Goal: Task Accomplishment & Management: Use online tool/utility

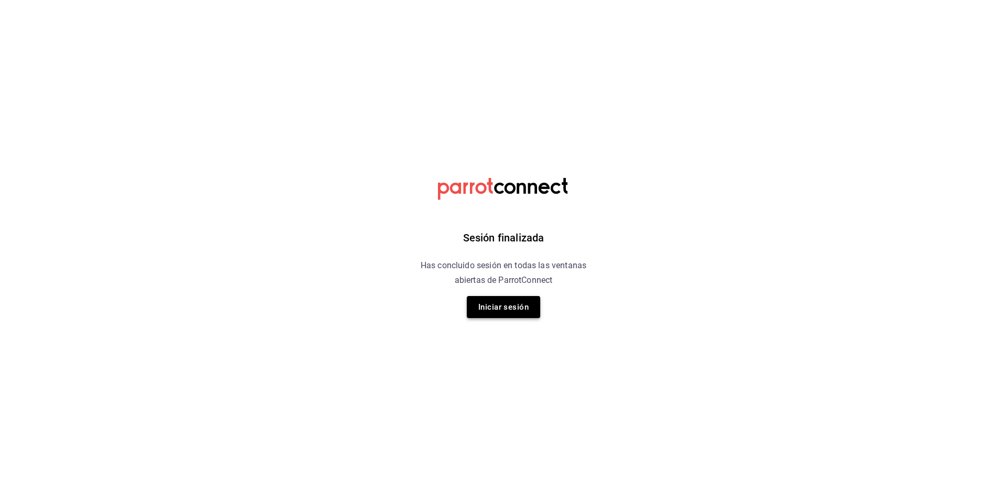
click at [498, 305] on button "Iniciar sesión" at bounding box center [503, 307] width 73 height 22
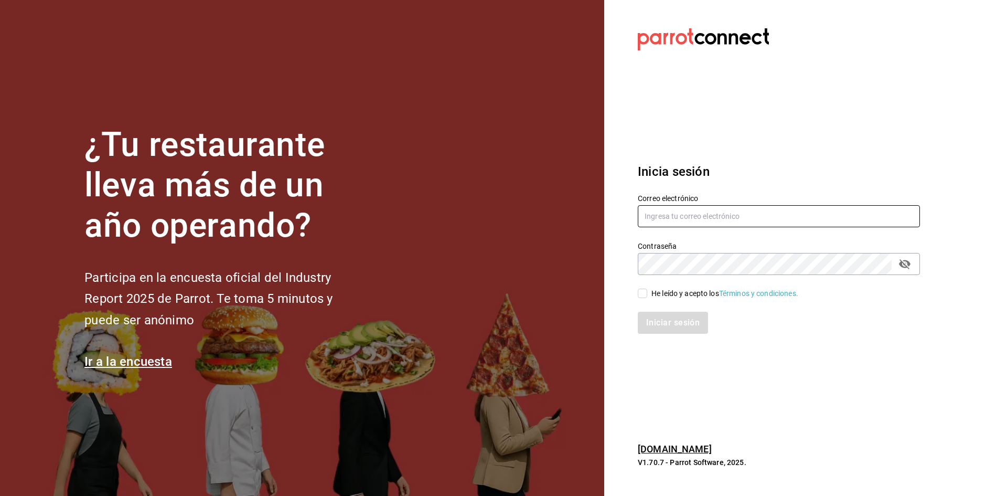
click at [648, 224] on input "text" at bounding box center [779, 216] width 282 height 22
type input "car0077@gmail.com"
click at [647, 292] on span "He leído y acepto los Términos y condiciones." at bounding box center [722, 293] width 151 height 11
click at [647, 292] on input "He leído y acepto los Términos y condiciones." at bounding box center [642, 292] width 9 height 9
checkbox input "true"
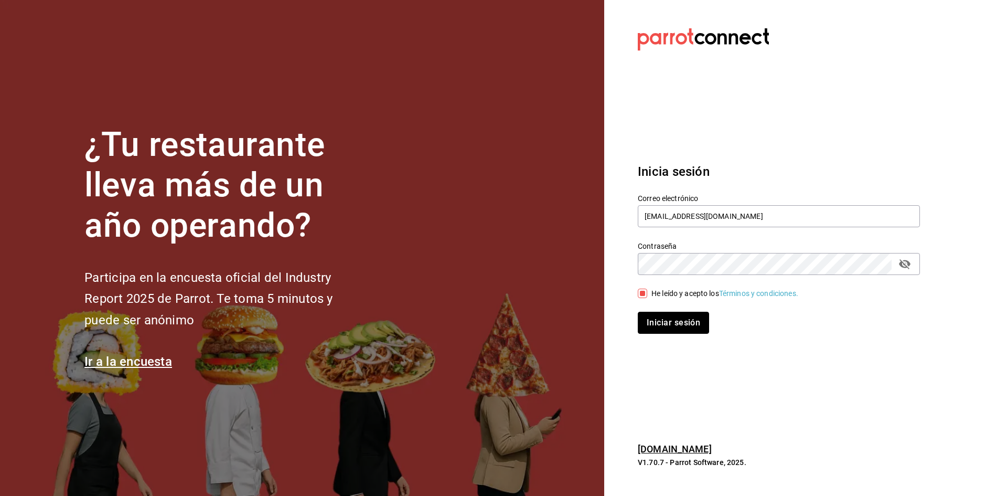
click at [654, 318] on button "Iniciar sesión" at bounding box center [673, 323] width 71 height 22
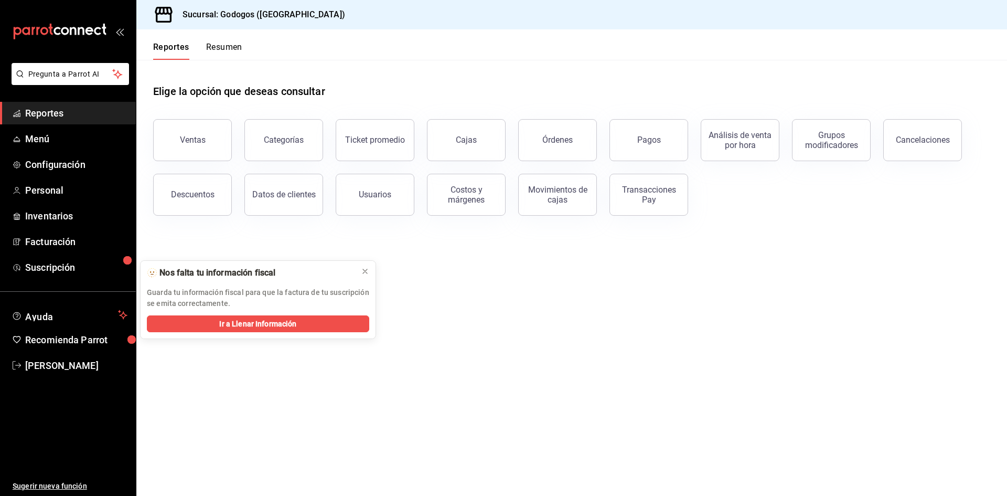
click at [354, 75] on div "Elige la opción que deseas consultar" at bounding box center [571, 83] width 837 height 47
click at [215, 143] on button "Ventas" at bounding box center [192, 140] width 79 height 42
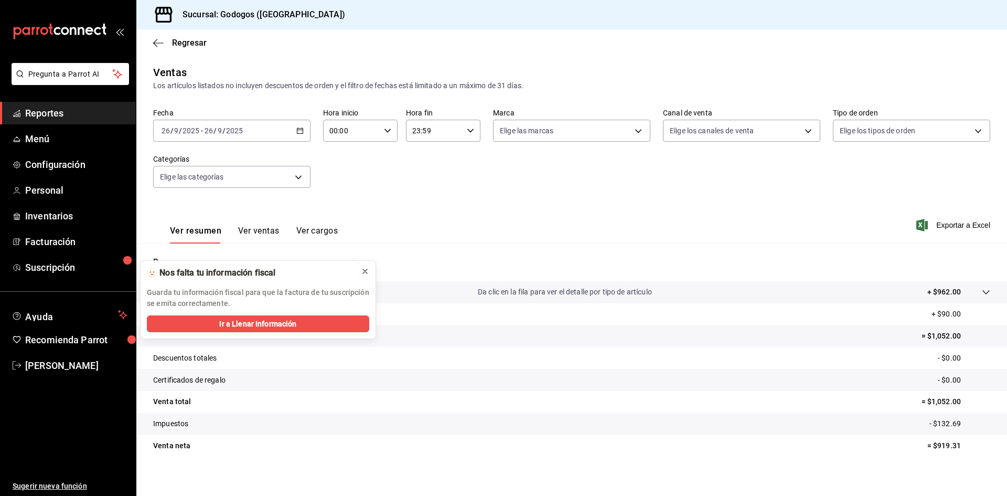
click at [364, 272] on icon at bounding box center [365, 271] width 4 height 4
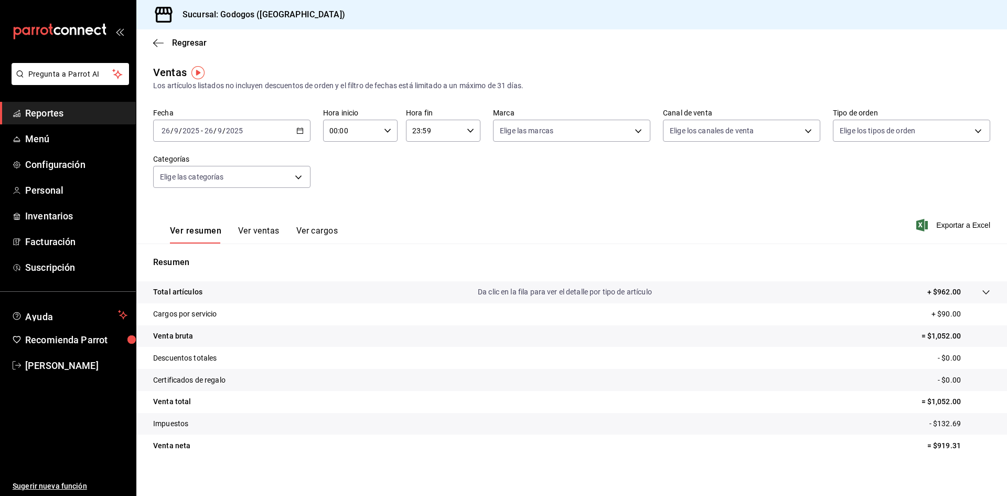
click at [368, 207] on div "Ver resumen Ver ventas Ver cargos Exportar a Excel" at bounding box center [571, 221] width 871 height 43
click at [254, 227] on button "Ver ventas" at bounding box center [258, 235] width 41 height 18
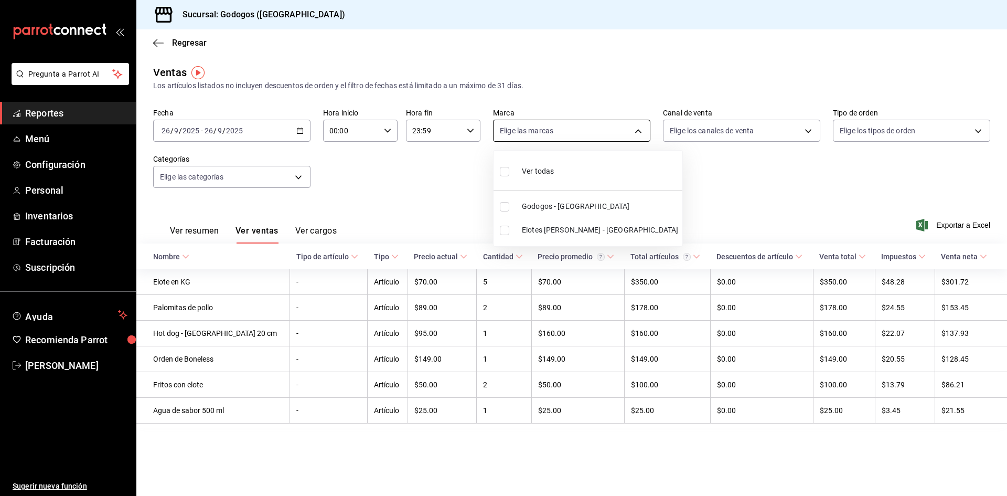
click at [599, 128] on body "Pregunta a Parrot AI Reportes Menú Configuración Personal Inventarios Facturaci…" at bounding box center [503, 248] width 1007 height 496
click at [571, 77] on div at bounding box center [503, 248] width 1007 height 496
click at [301, 131] on icon "button" at bounding box center [299, 130] width 7 height 7
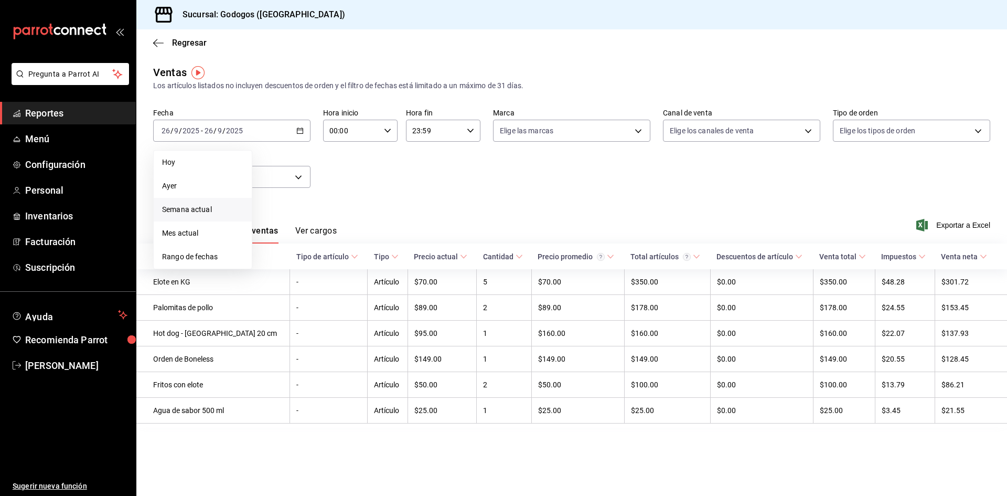
click at [213, 212] on span "Semana actual" at bounding box center [202, 209] width 81 height 11
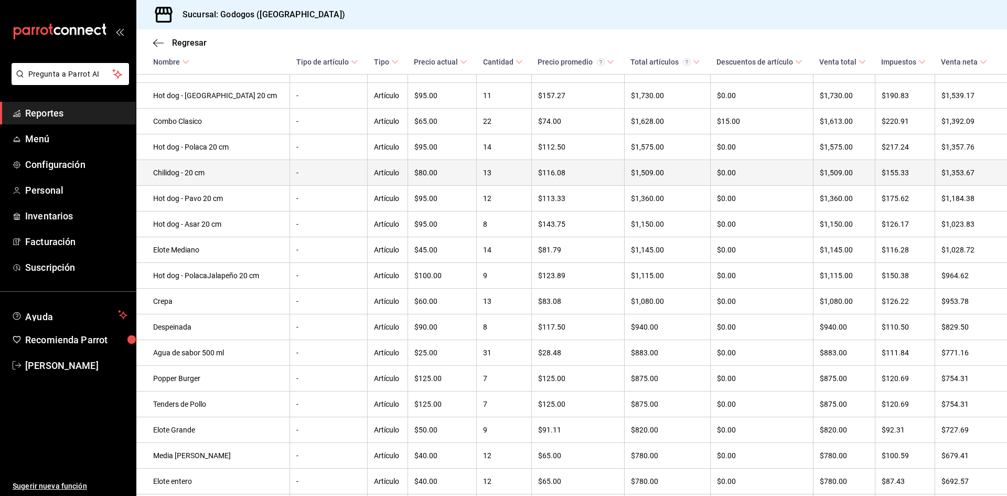
scroll to position [72, 0]
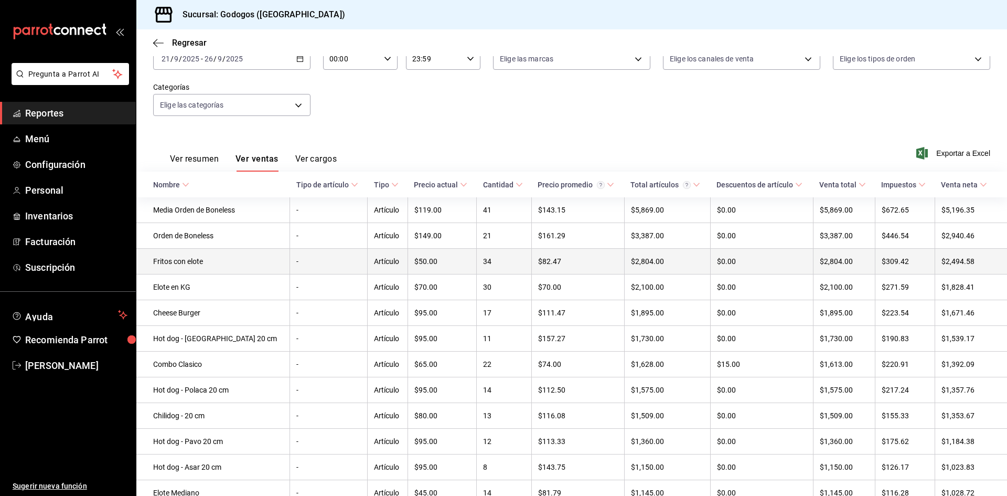
click at [192, 259] on td "Fritos con elote" at bounding box center [213, 262] width 154 height 26
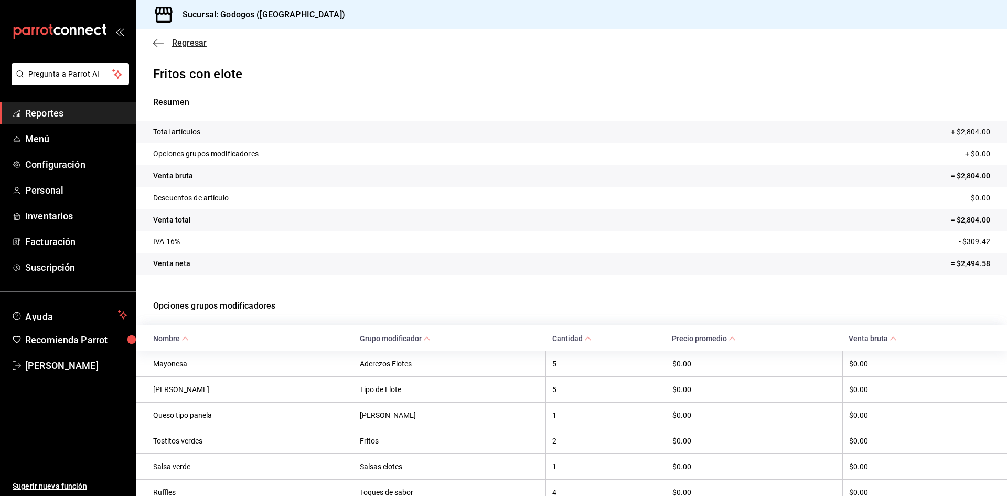
click at [176, 39] on span "Regresar" at bounding box center [189, 43] width 35 height 10
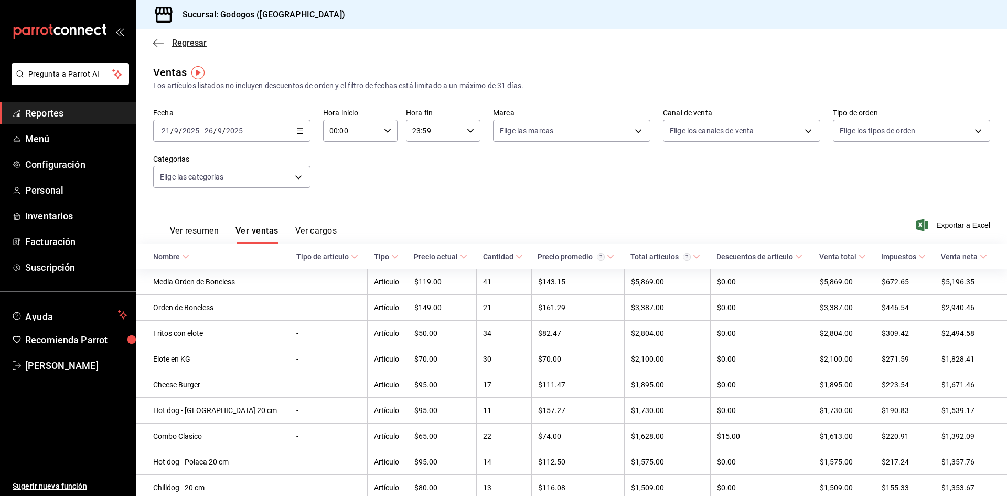
click at [194, 47] on span "Regresar" at bounding box center [189, 43] width 35 height 10
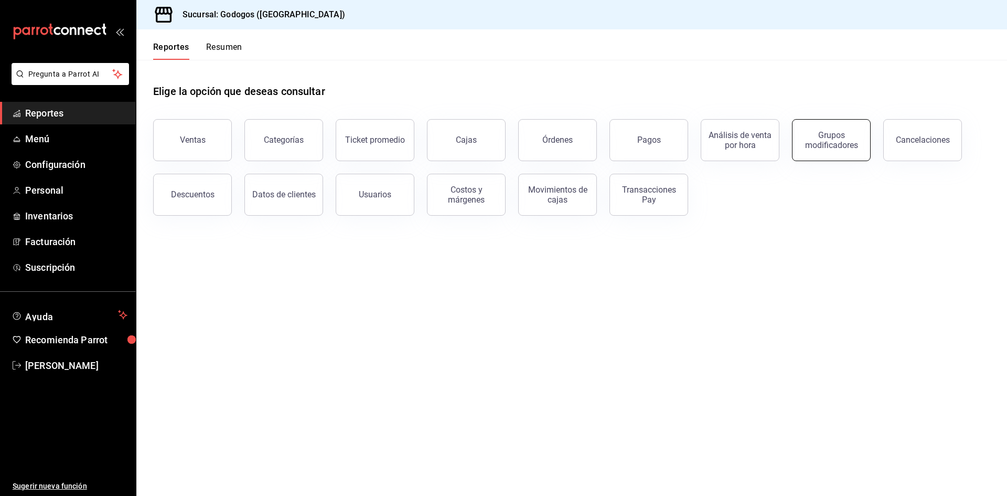
click at [822, 148] on div "Grupos modificadores" at bounding box center [831, 140] width 65 height 20
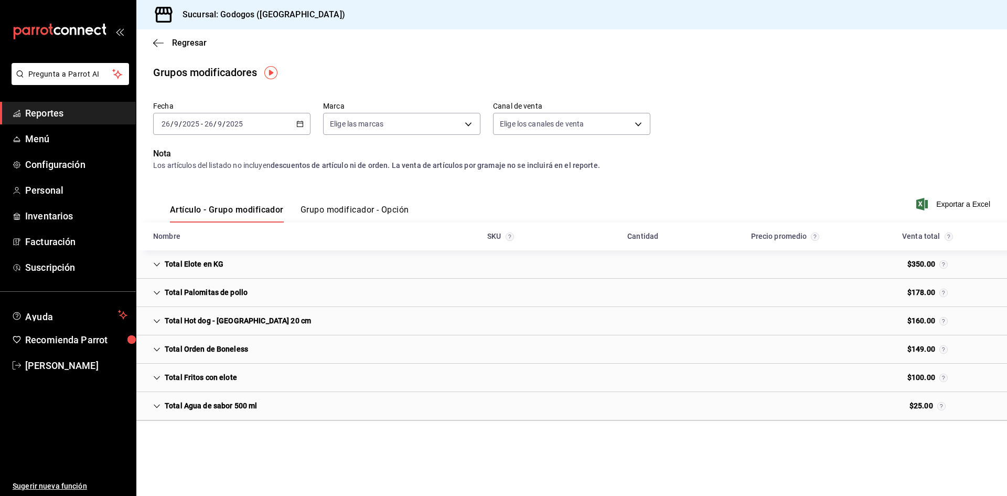
click at [161, 379] on div "Total Fritos con elote" at bounding box center [195, 377] width 101 height 19
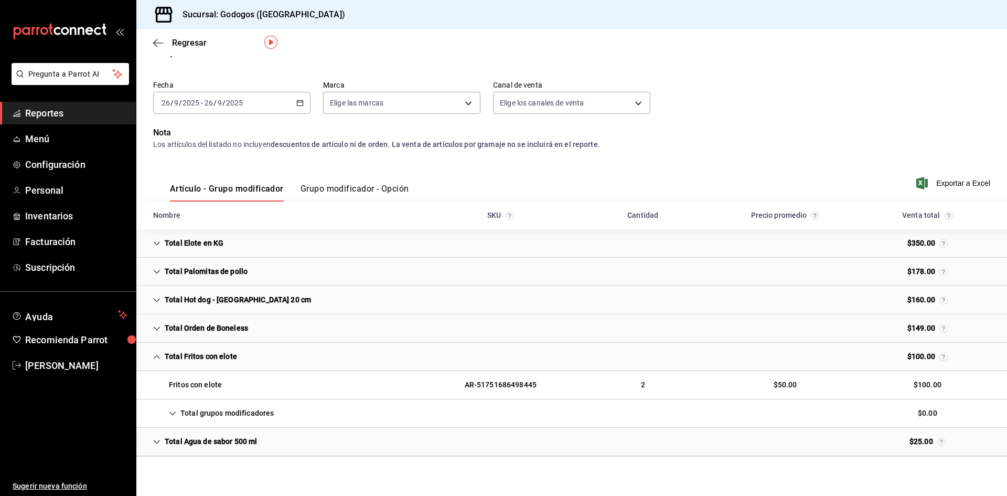
scroll to position [32, 0]
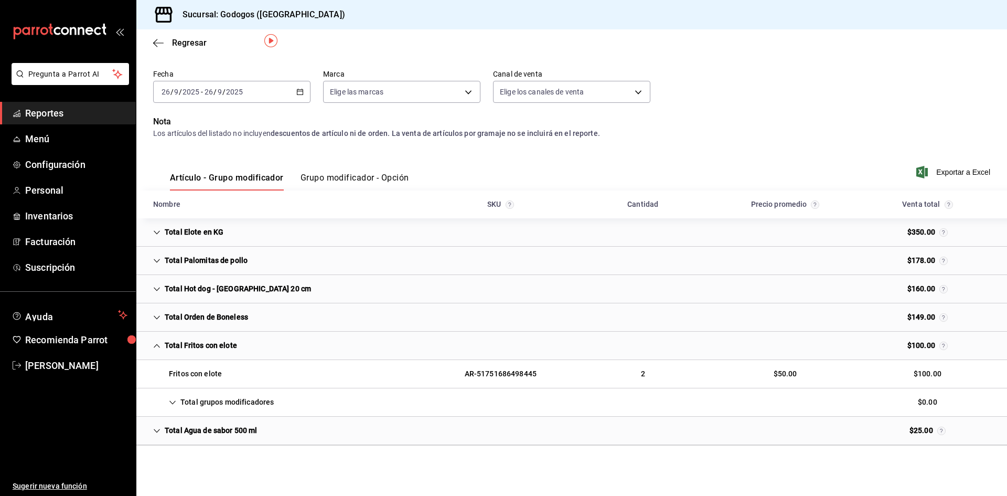
click at [299, 92] on icon "button" at bounding box center [299, 91] width 7 height 7
click at [201, 173] on span "Semana actual" at bounding box center [202, 170] width 81 height 11
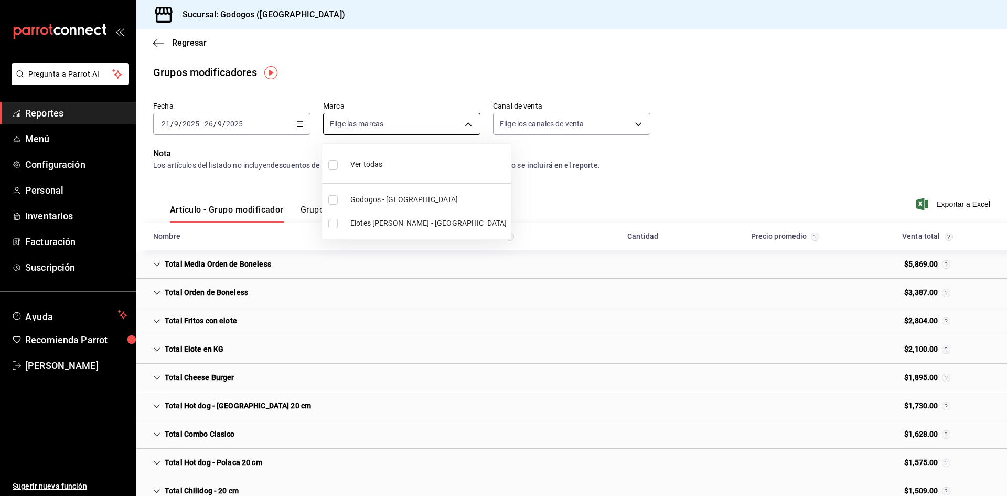
click at [456, 131] on body "Pregunta a Parrot AI Reportes Menú Configuración Personal Inventarios Facturaci…" at bounding box center [503, 248] width 1007 height 496
click at [396, 219] on span "Elotes [PERSON_NAME] - [GEOGRAPHIC_DATA]" at bounding box center [428, 223] width 156 height 11
type input "3a7f3da2-7046-47ea-a0e2-eed43982f75a"
checkbox input "true"
click at [420, 206] on li "Godogos - [GEOGRAPHIC_DATA]" at bounding box center [416, 200] width 189 height 24
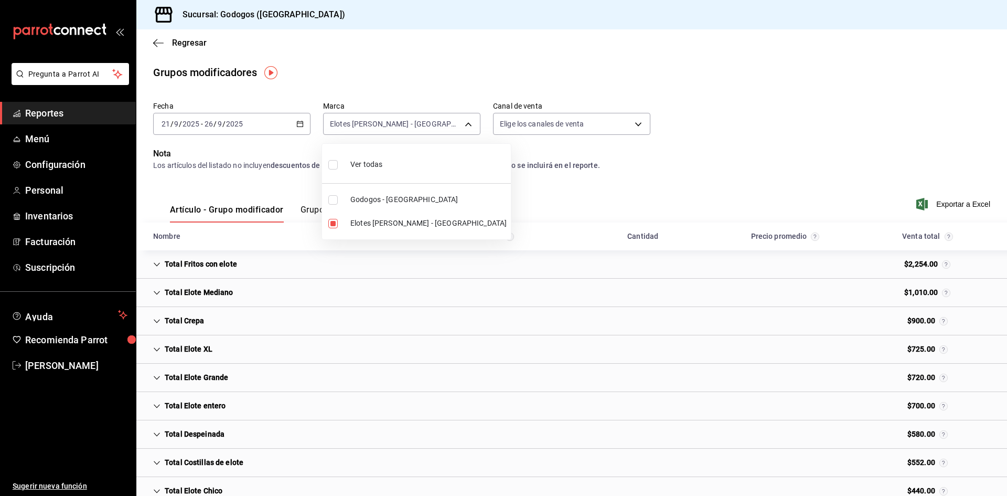
type input "3a7f3da2-7046-47ea-a0e2-eed43982f75a,f88750bd-a363-4eea-a372-f4e82ed3d2a9"
checkbox input "true"
click at [569, 128] on div at bounding box center [503, 248] width 1007 height 496
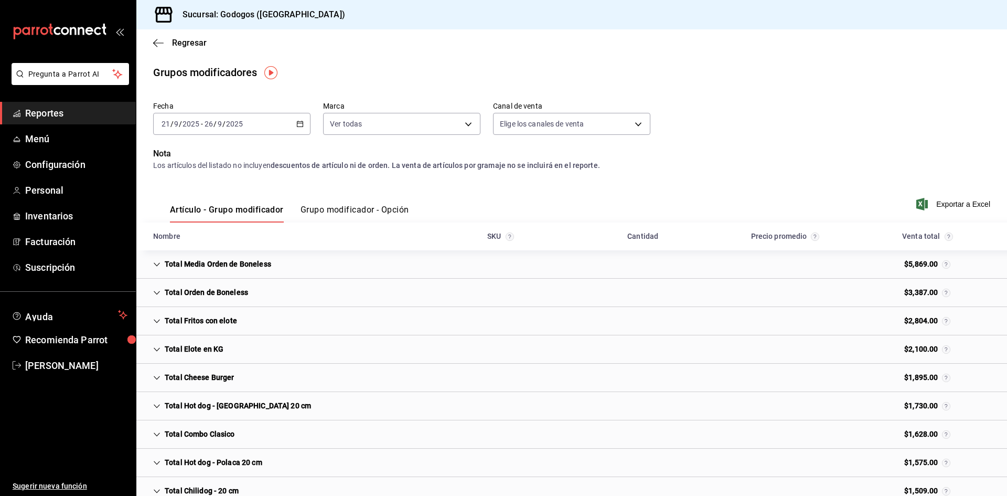
click at [561, 169] on strong "descuentos de artículo ni de orden. La venta de artículos por gramaje no se inc…" at bounding box center [435, 165] width 329 height 8
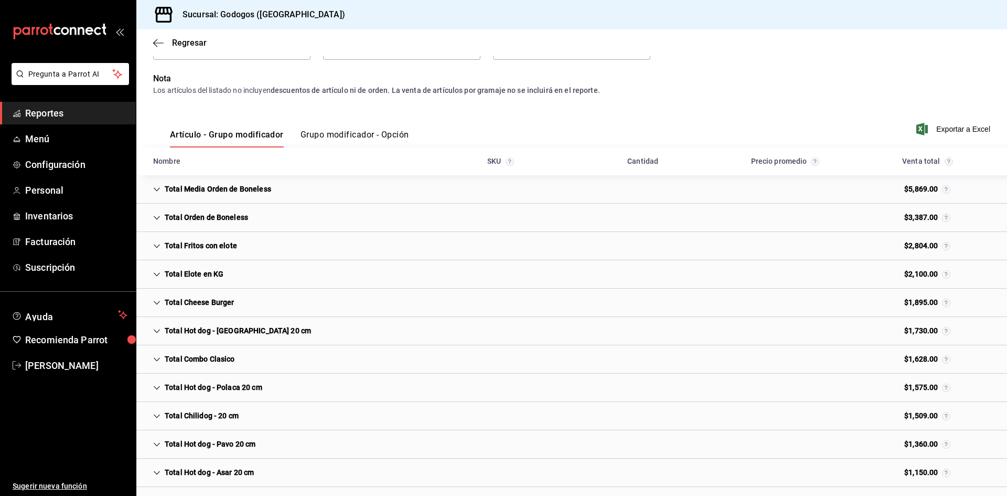
scroll to position [63, 0]
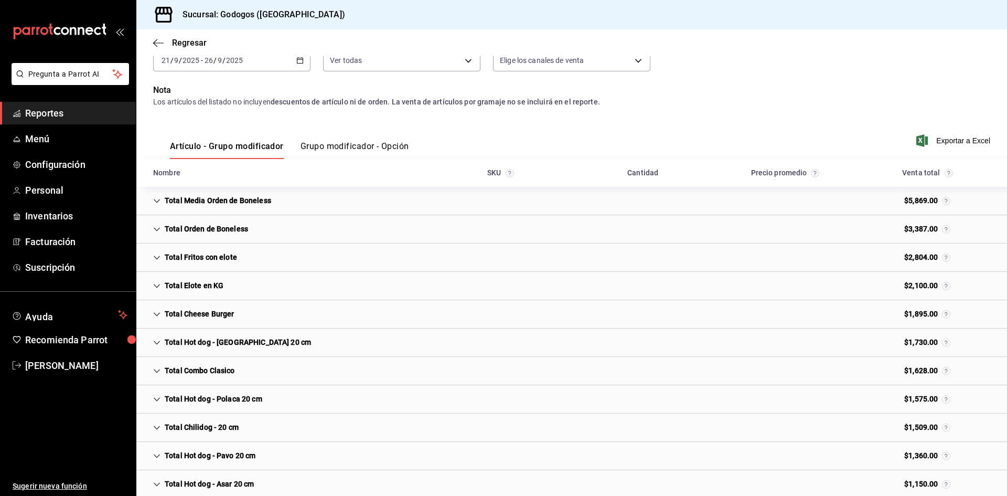
click at [158, 259] on icon "Cell" at bounding box center [156, 257] width 7 height 7
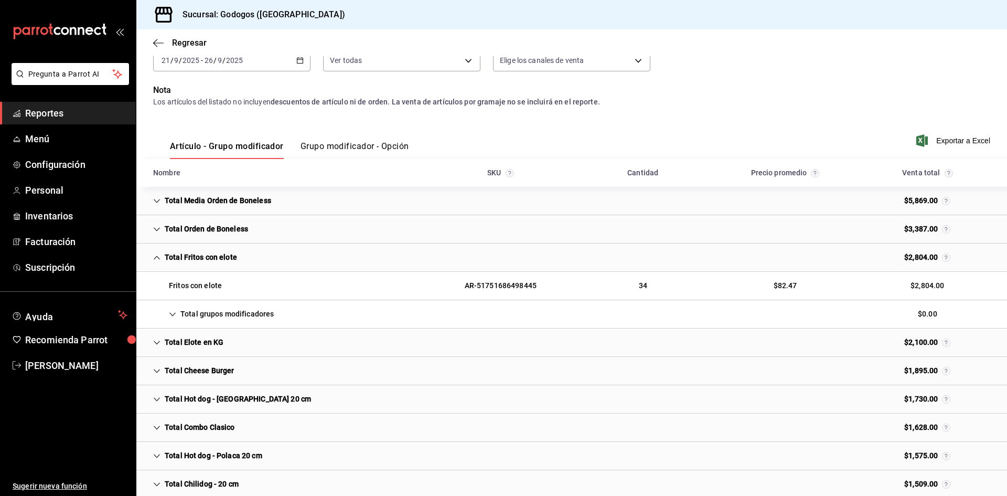
click at [175, 312] on icon "Cell" at bounding box center [172, 313] width 7 height 7
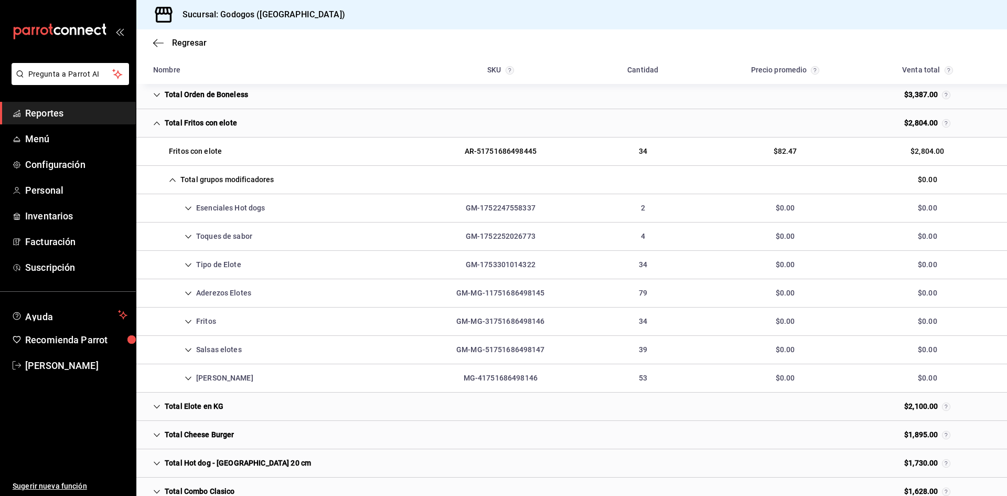
scroll to position [221, 0]
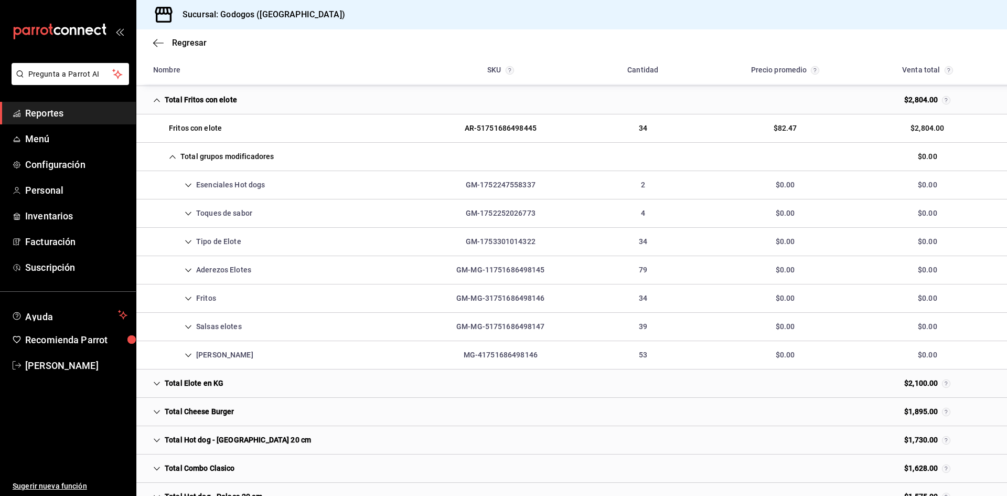
click at [188, 298] on icon "Cell" at bounding box center [188, 298] width 7 height 7
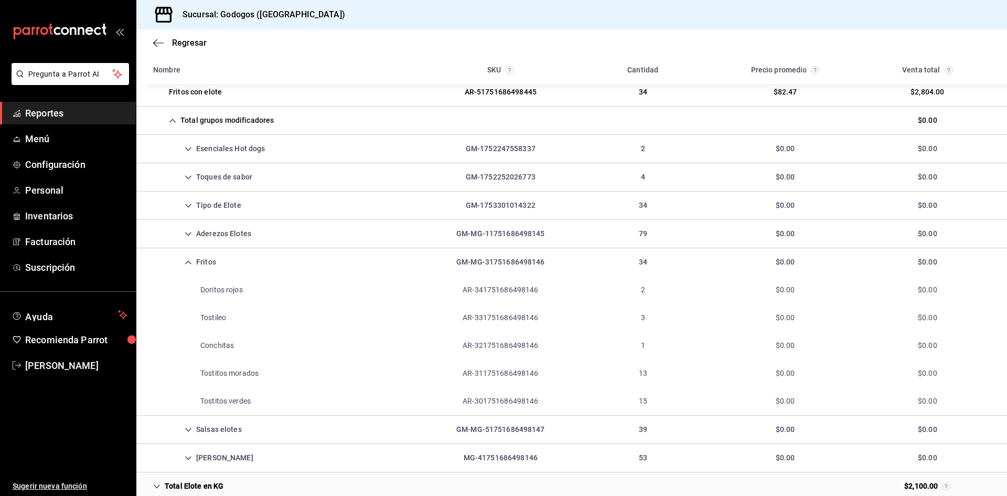
scroll to position [273, 0]
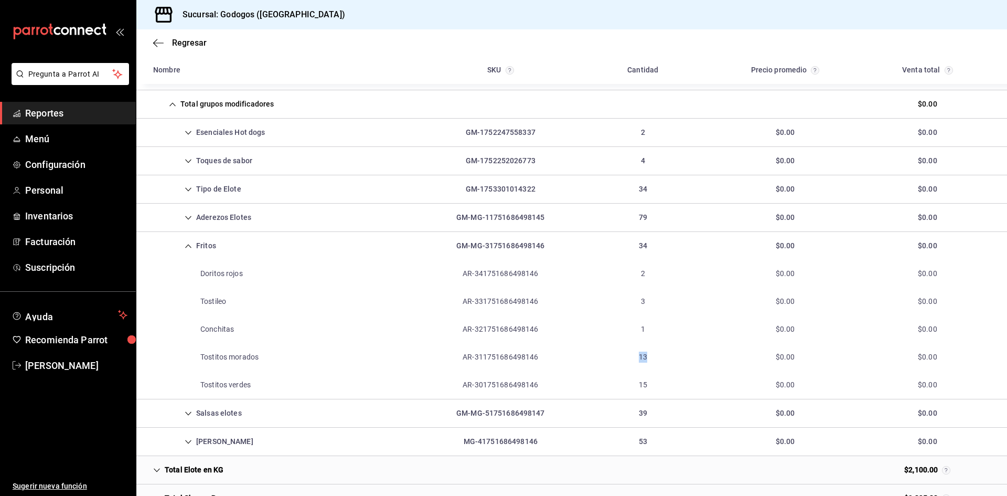
drag, startPoint x: 645, startPoint y: 356, endPoint x: 633, endPoint y: 357, distance: 12.1
click at [633, 357] on div "13" at bounding box center [642, 356] width 25 height 19
drag, startPoint x: 643, startPoint y: 387, endPoint x: 635, endPoint y: 386, distance: 7.9
click at [635, 386] on div "15" at bounding box center [642, 384] width 25 height 19
click at [188, 248] on icon "Cell" at bounding box center [188, 245] width 7 height 7
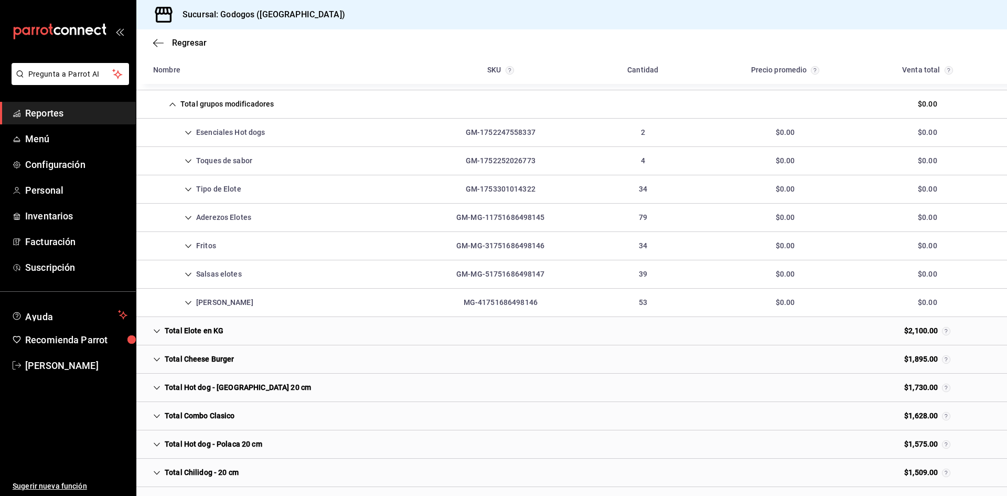
click at [175, 102] on icon "Cell" at bounding box center [172, 104] width 7 height 7
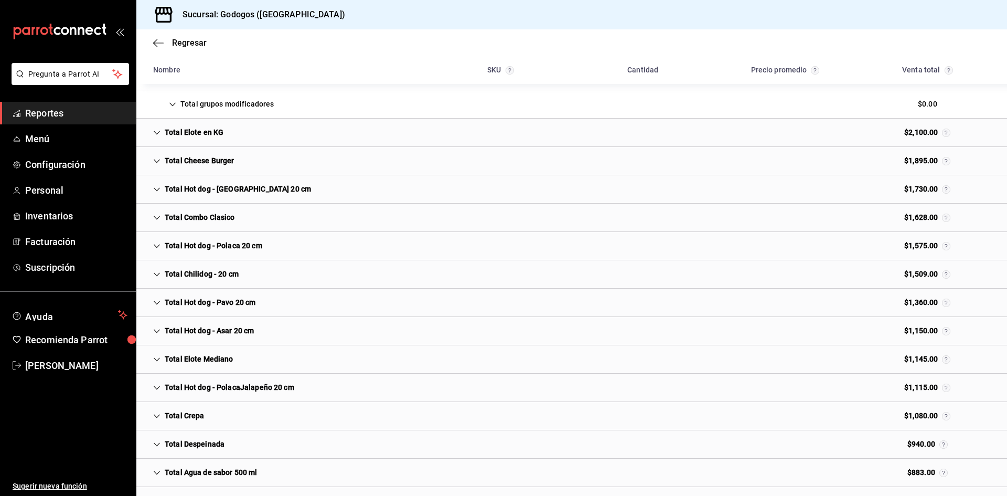
click at [160, 156] on div "Total Cheese Burger" at bounding box center [194, 160] width 98 height 19
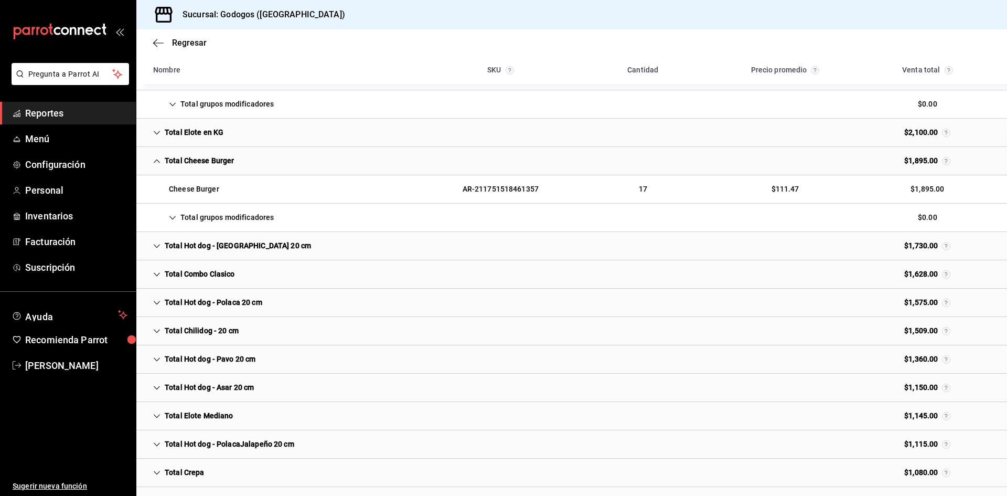
click at [170, 219] on icon "Cell" at bounding box center [172, 217] width 7 height 7
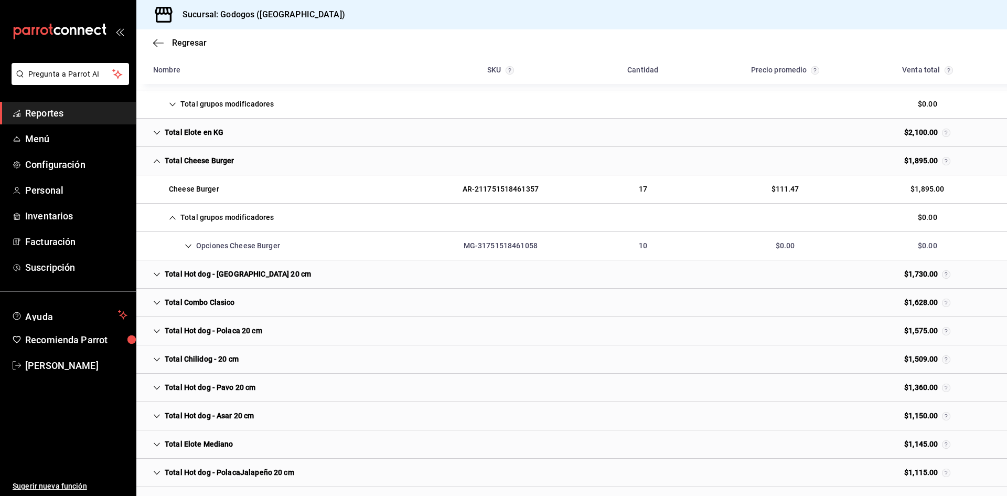
click at [189, 242] on icon "Cell" at bounding box center [188, 245] width 7 height 7
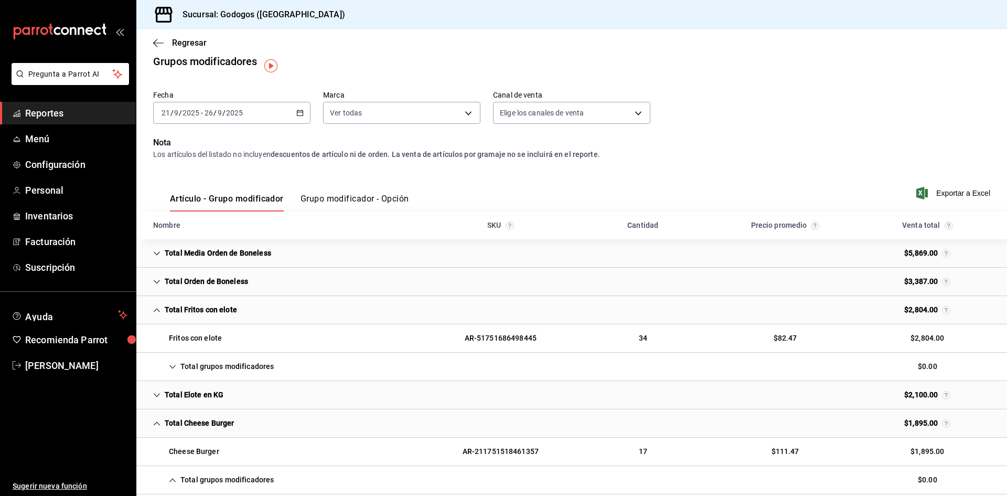
scroll to position [0, 0]
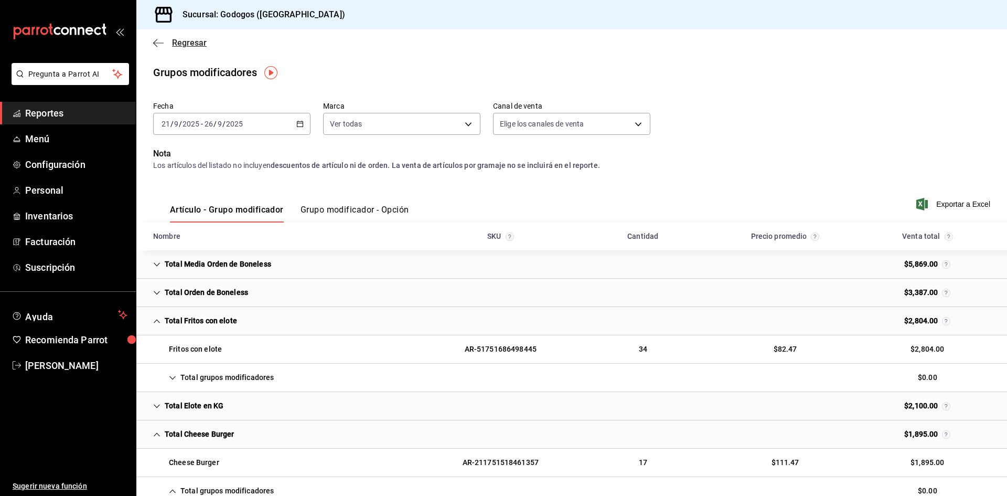
click at [183, 47] on span "Regresar" at bounding box center [189, 43] width 35 height 10
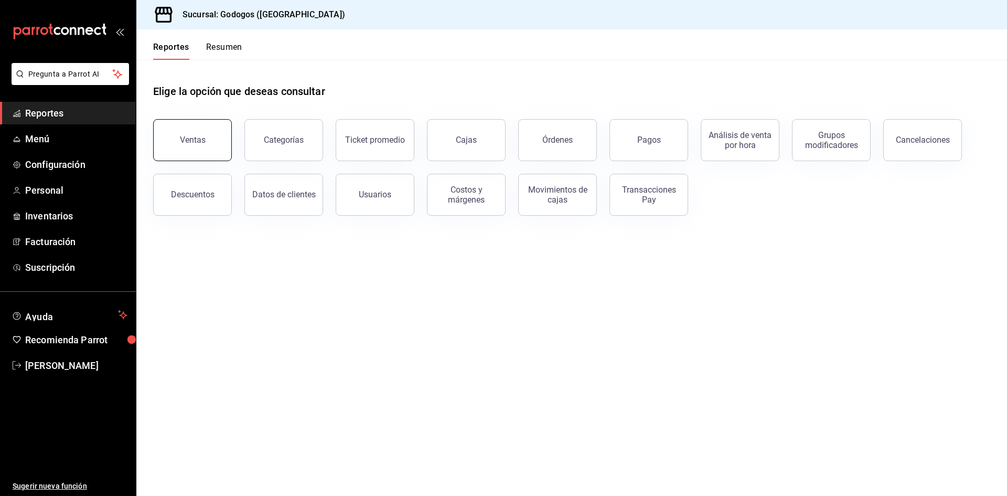
click at [201, 130] on button "Ventas" at bounding box center [192, 140] width 79 height 42
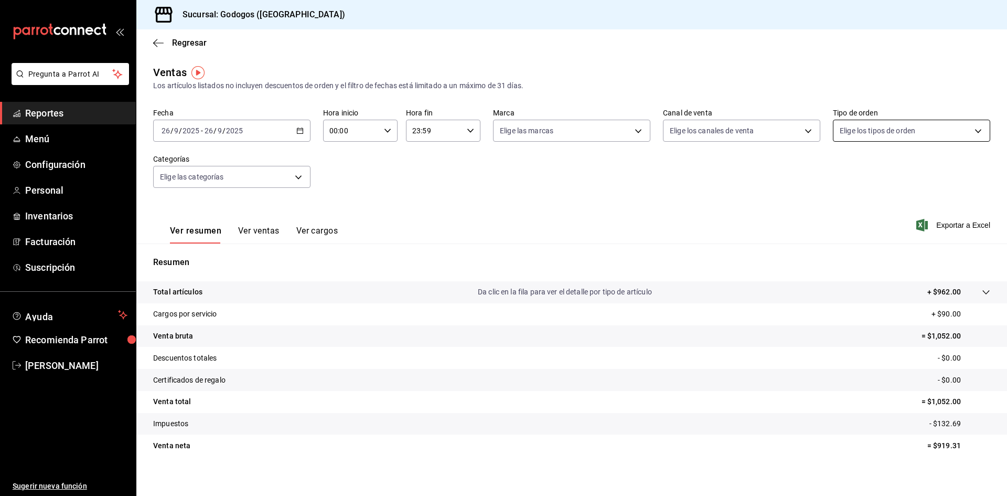
click at [871, 130] on body "Pregunta a Parrot AI Reportes Menú Configuración Personal Inventarios Facturaci…" at bounding box center [503, 248] width 1007 height 496
click at [889, 282] on span "Para llevar" at bounding box center [916, 277] width 122 height 11
type input "dae05a6d-be02-44ec-b835-70d1c975abae"
checkbox input "true"
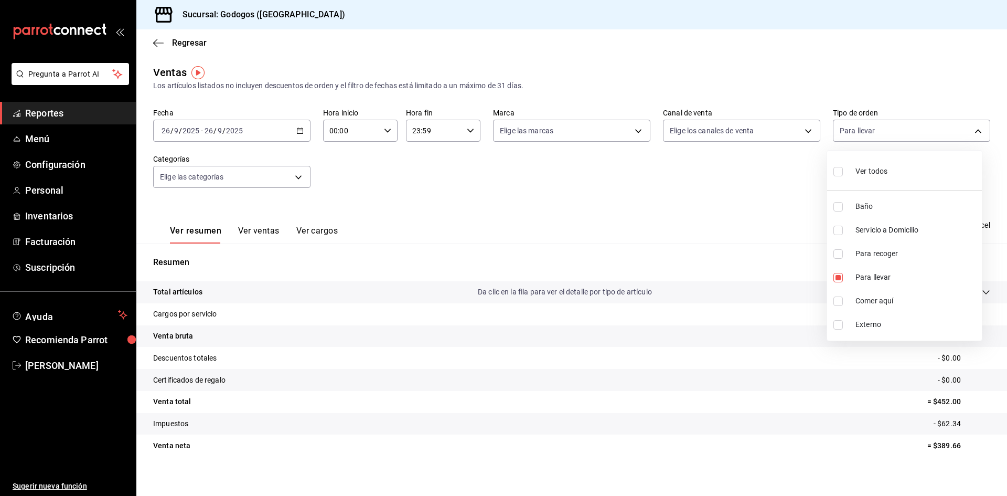
click at [887, 325] on span "Externo" at bounding box center [916, 324] width 122 height 11
type input "dae05a6d-be02-44ec-b835-70d1c975abae,EXTERNAL"
checkbox input "true"
click at [902, 233] on span "Servicio a Domicilio" at bounding box center [916, 229] width 122 height 11
type input "dae05a6d-be02-44ec-b835-70d1c975abae,EXTERNAL,fdb83732-20bc-49ac-9549-f8b0f1e81…"
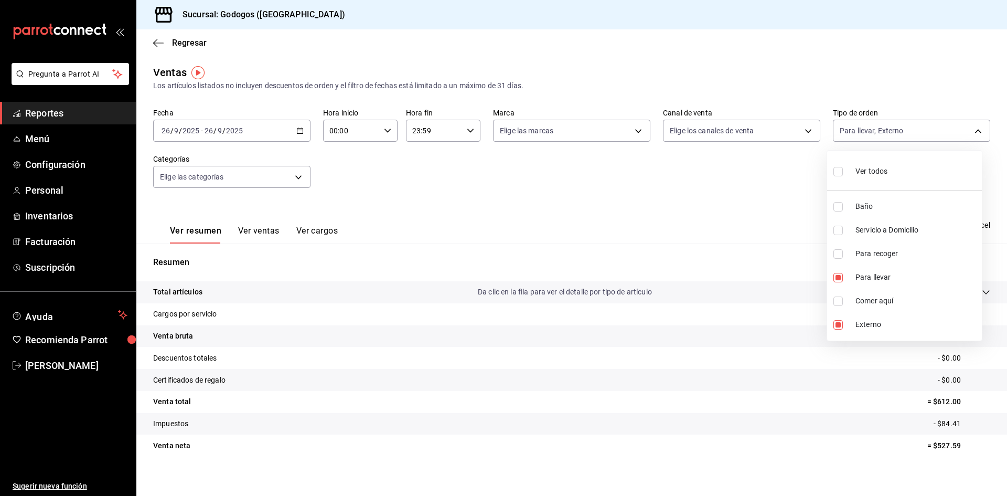
checkbox input "true"
click at [637, 216] on div at bounding box center [503, 248] width 1007 height 496
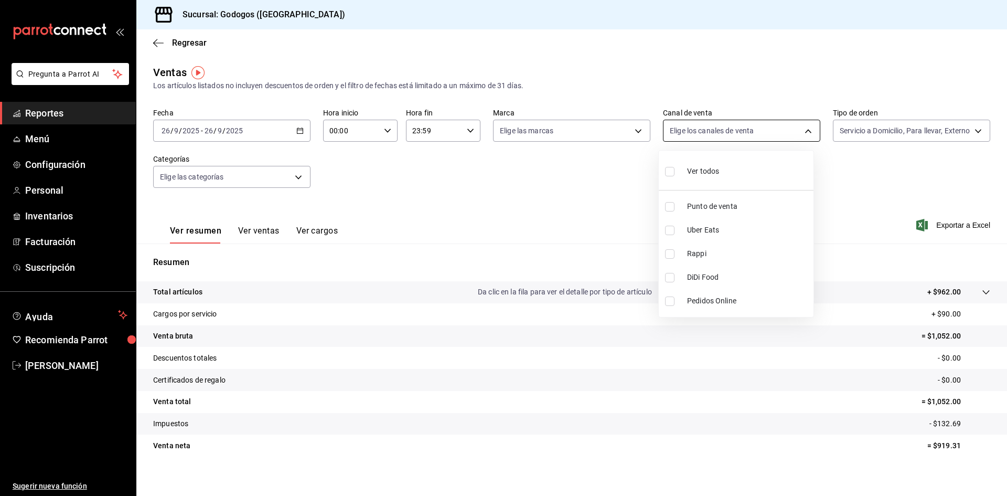
click at [753, 137] on body "Pregunta a Parrot AI Reportes Menú Configuración Personal Inventarios Facturaci…" at bounding box center [503, 248] width 1007 height 496
click at [607, 165] on div at bounding box center [503, 248] width 1007 height 496
click at [298, 129] on icon "button" at bounding box center [299, 130] width 7 height 7
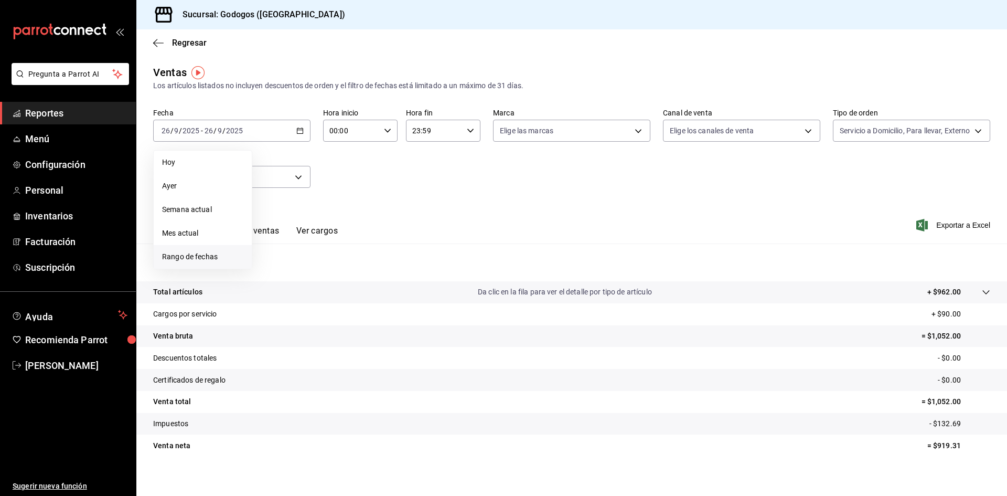
click at [205, 255] on span "Rango de fechas" at bounding box center [202, 256] width 81 height 11
click at [372, 250] on button "20" at bounding box center [367, 246] width 18 height 19
click at [352, 270] on button "26" at bounding box center [348, 269] width 18 height 19
click at [260, 229] on button "Ver ventas" at bounding box center [258, 235] width 41 height 18
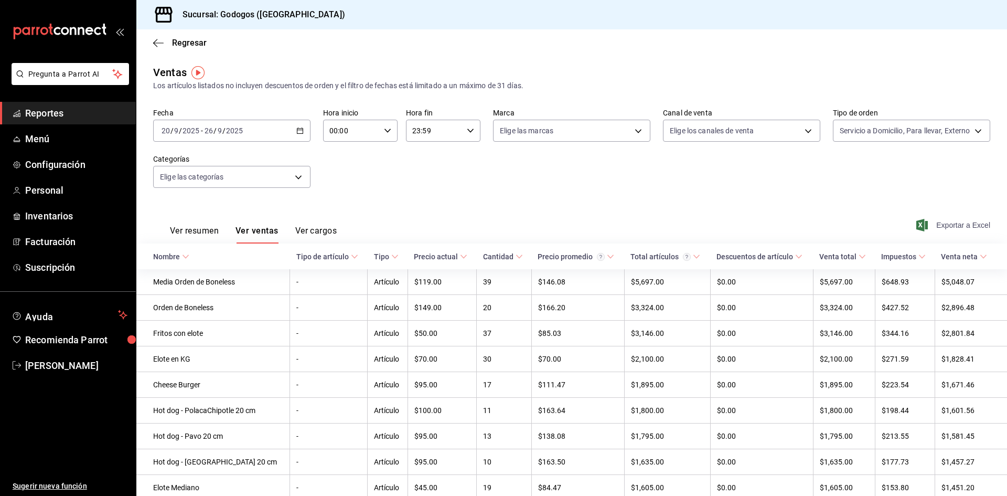
click at [964, 227] on span "Exportar a Excel" at bounding box center [954, 225] width 72 height 13
click at [198, 45] on span "Regresar" at bounding box center [189, 43] width 35 height 10
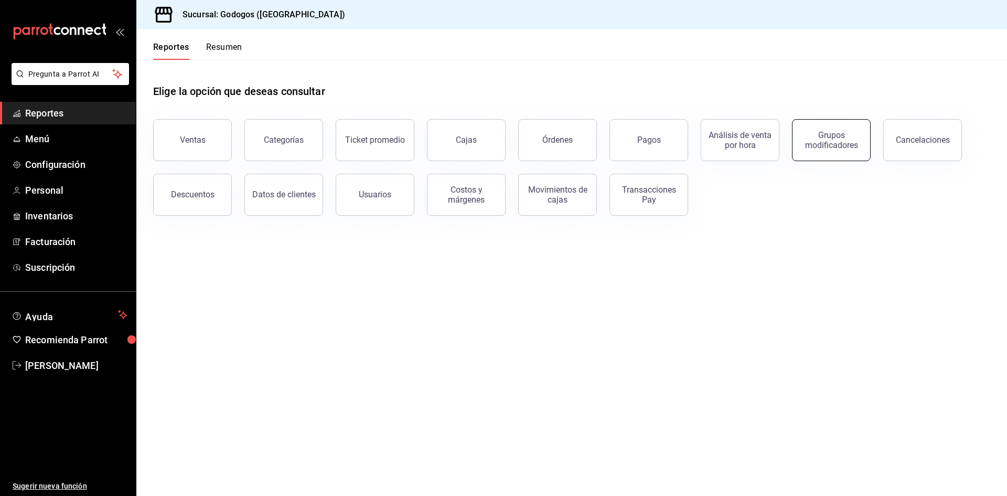
click at [830, 146] on div "Grupos modificadores" at bounding box center [831, 140] width 65 height 20
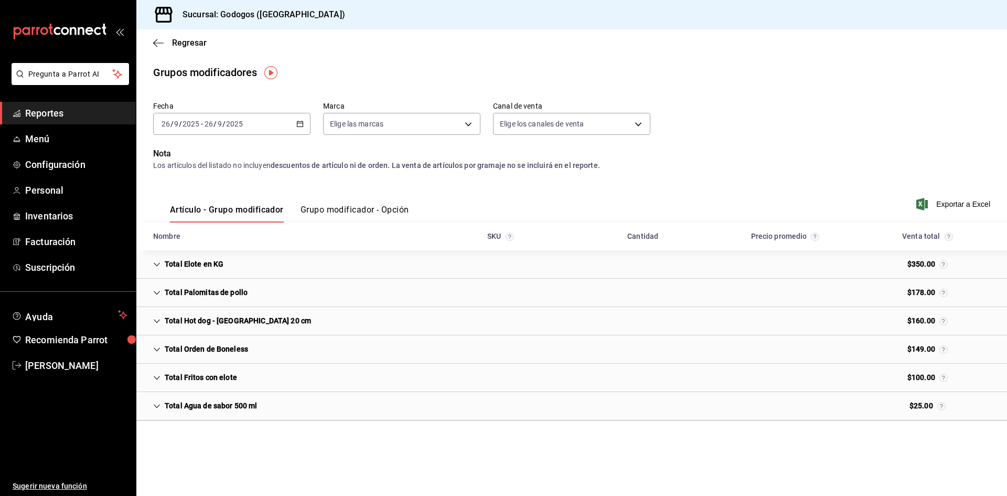
click at [362, 212] on button "Grupo modificador - Opción" at bounding box center [355, 214] width 109 height 18
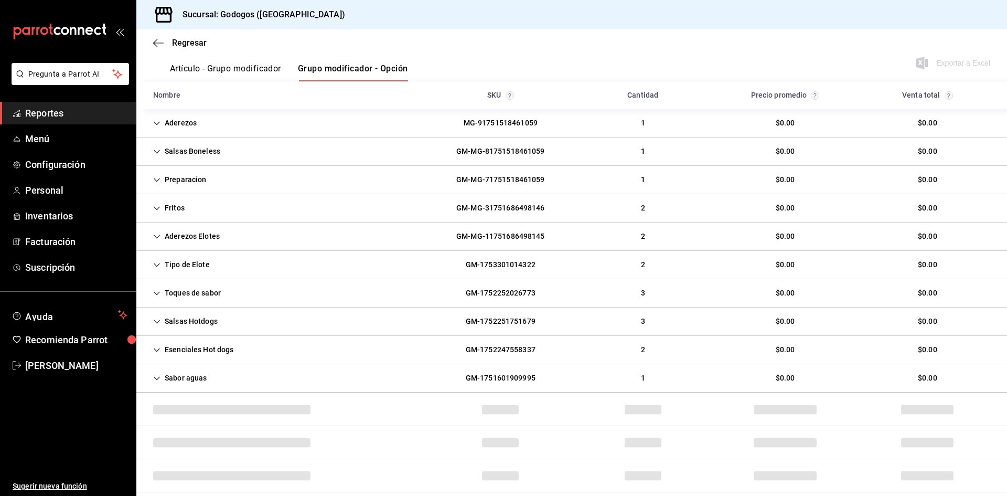
scroll to position [117, 0]
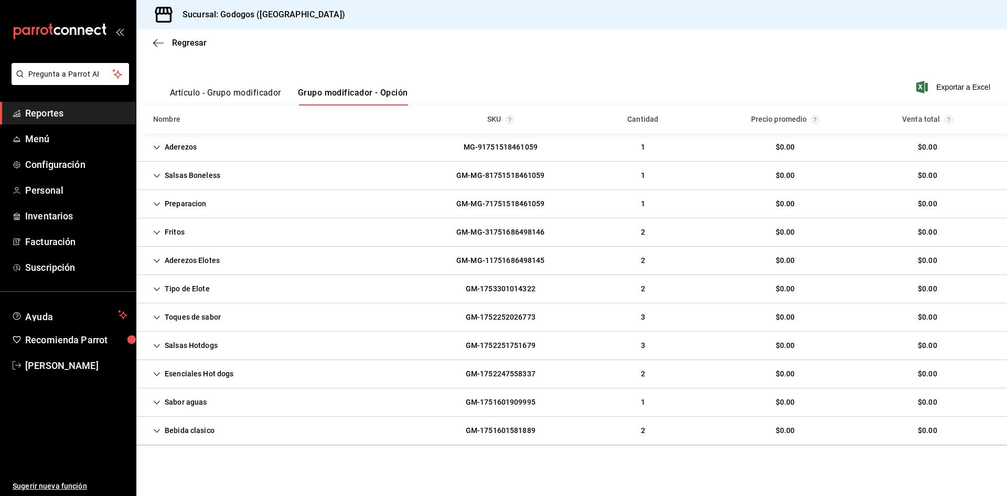
click at [159, 317] on icon "Cell" at bounding box center [156, 317] width 7 height 7
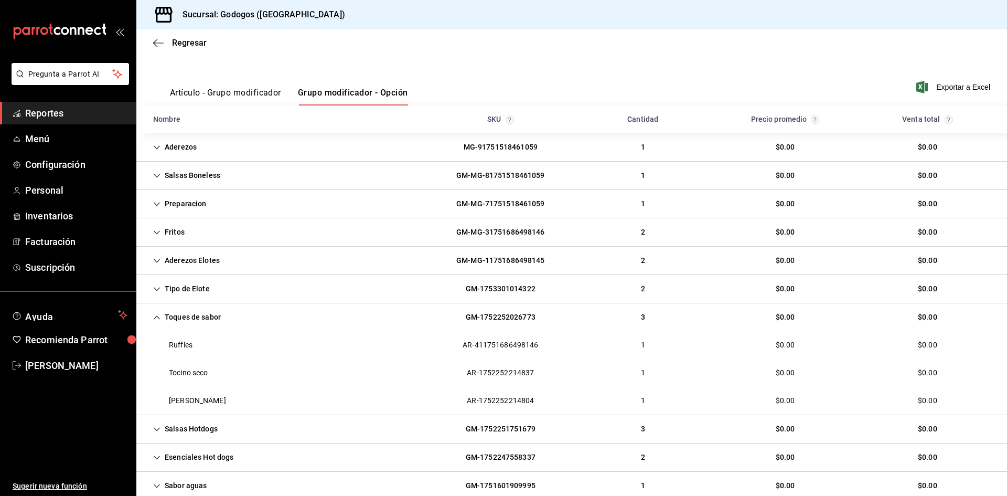
click at [159, 317] on icon "Cell" at bounding box center [156, 317] width 7 height 7
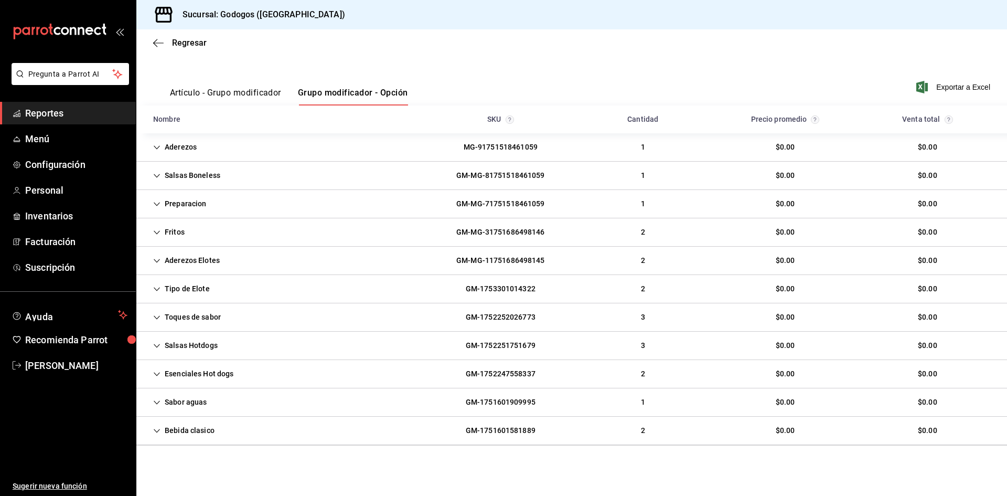
click at [156, 147] on icon "Cell" at bounding box center [156, 147] width 7 height 7
click at [156, 201] on icon "Cell" at bounding box center [156, 203] width 7 height 7
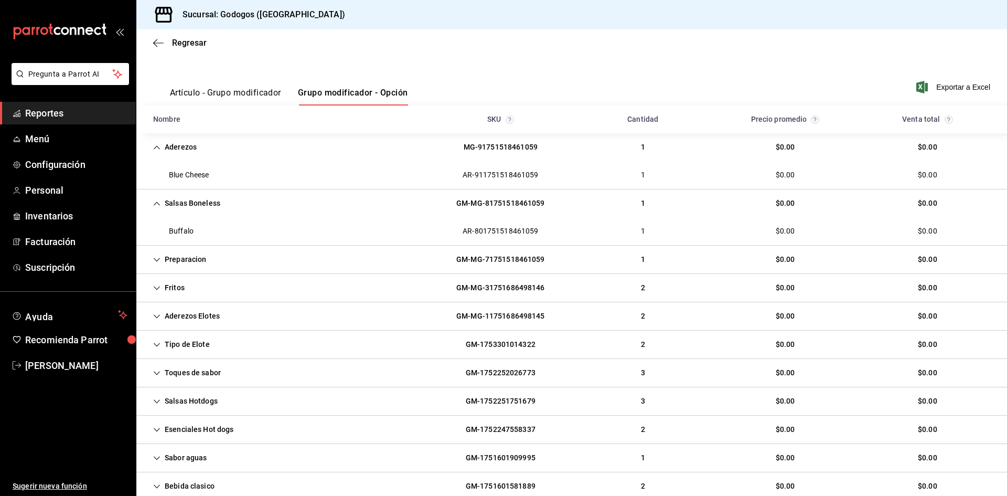
click at [156, 201] on icon "Cell" at bounding box center [156, 203] width 7 height 7
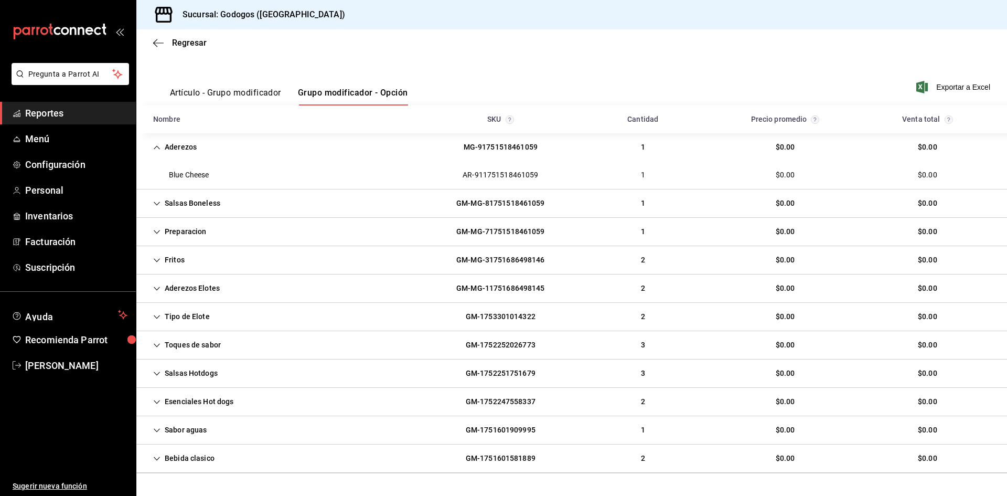
click at [157, 230] on icon "Cell" at bounding box center [156, 231] width 7 height 7
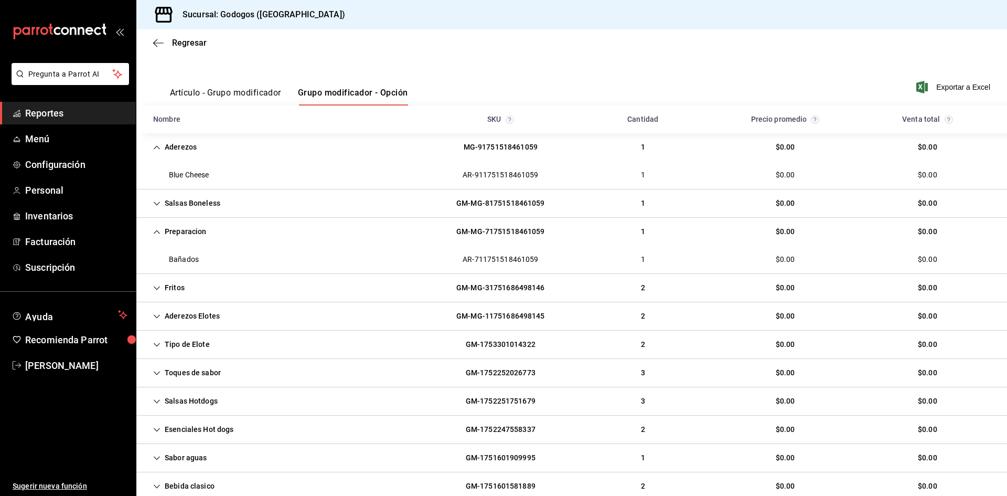
scroll to position [0, 0]
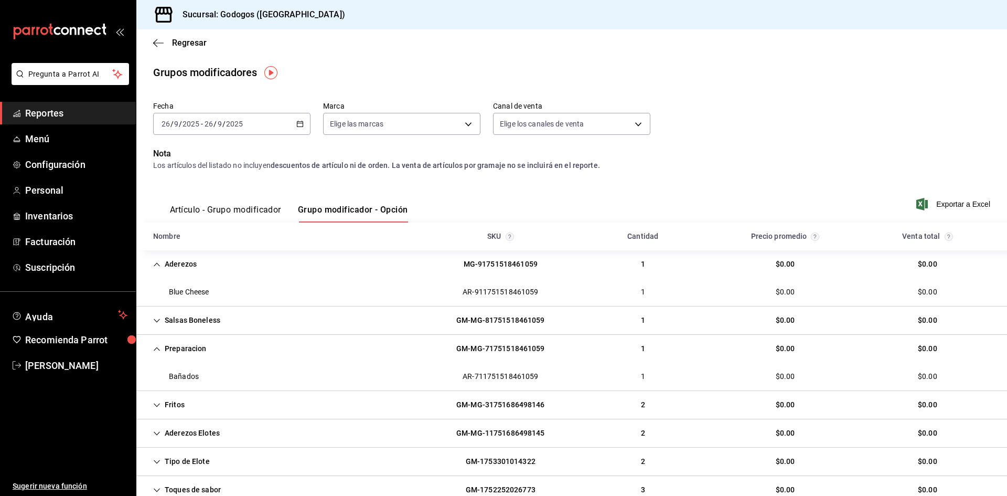
click at [235, 124] on input "2025" at bounding box center [235, 124] width 18 height 8
click at [201, 207] on span "Semana actual" at bounding box center [202, 202] width 81 height 11
click at [300, 125] on icon "button" at bounding box center [299, 123] width 7 height 7
click at [298, 126] on icon "button" at bounding box center [299, 123] width 7 height 7
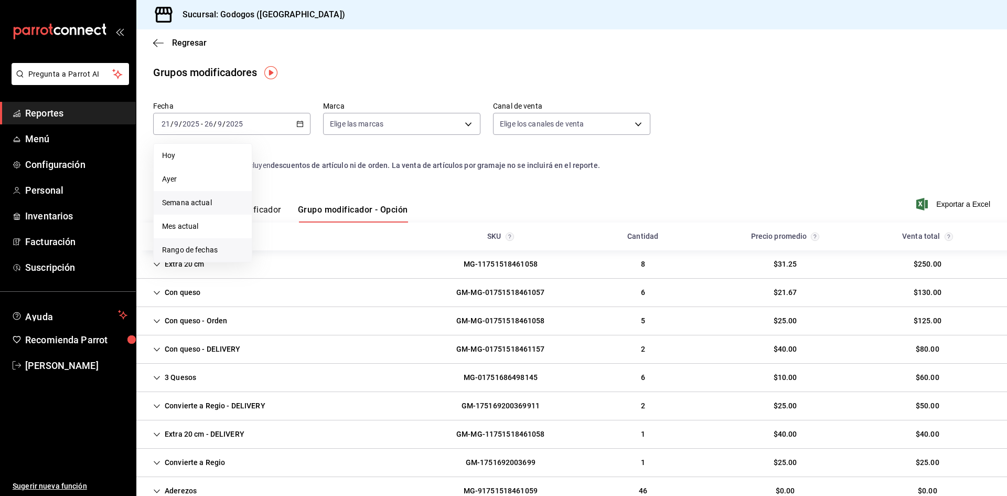
click at [214, 244] on li "Rango de fechas" at bounding box center [203, 250] width 98 height 24
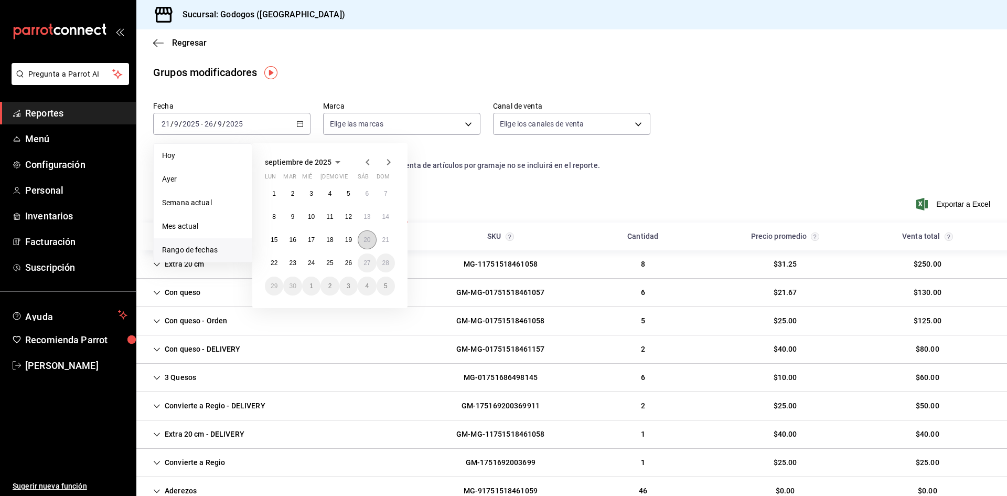
click at [364, 238] on abbr "20" at bounding box center [366, 239] width 7 height 7
click at [351, 260] on abbr "26" at bounding box center [348, 262] width 7 height 7
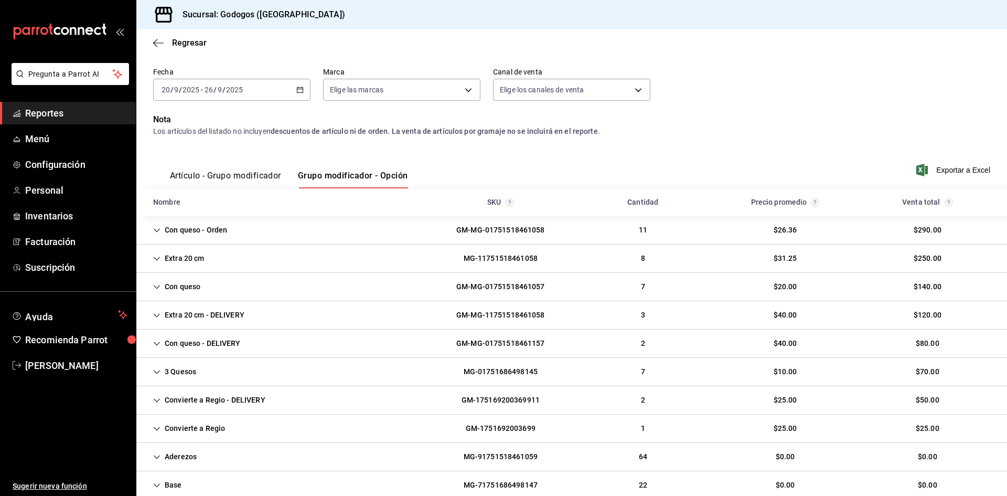
scroll to position [52, 0]
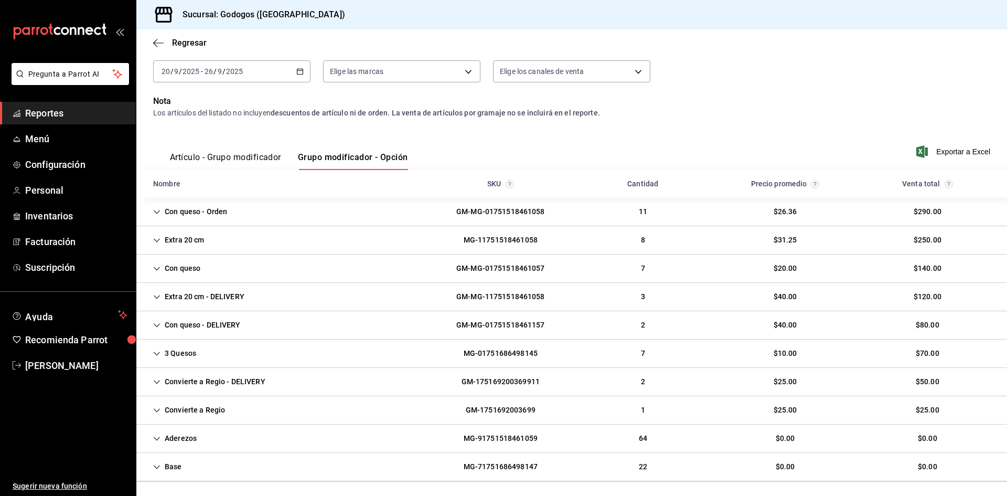
click at [157, 211] on icon "Cell" at bounding box center [156, 211] width 7 height 7
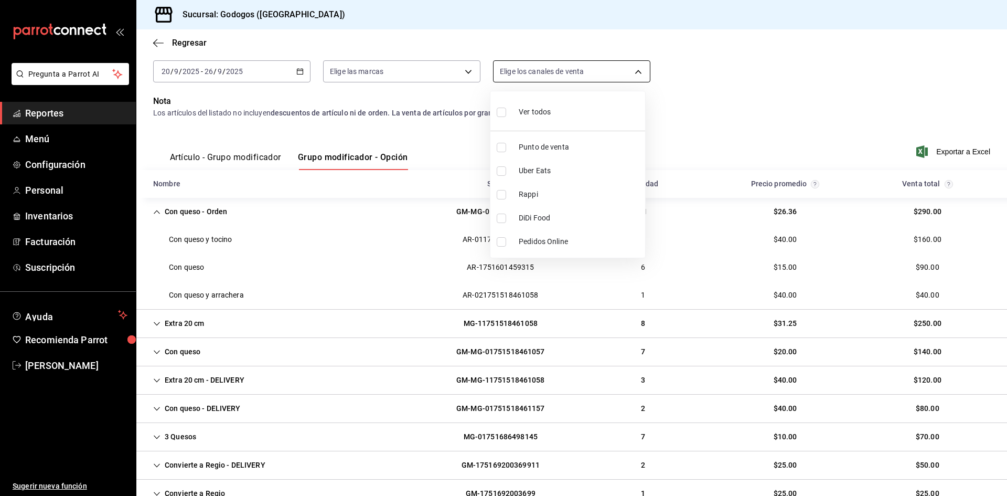
click at [601, 70] on body "Pregunta a Parrot AI Reportes Menú Configuración Personal Inventarios Facturaci…" at bounding box center [503, 248] width 1007 height 496
click at [502, 170] on input "checkbox" at bounding box center [501, 170] width 9 height 9
checkbox input "true"
type input "UBER_EATS"
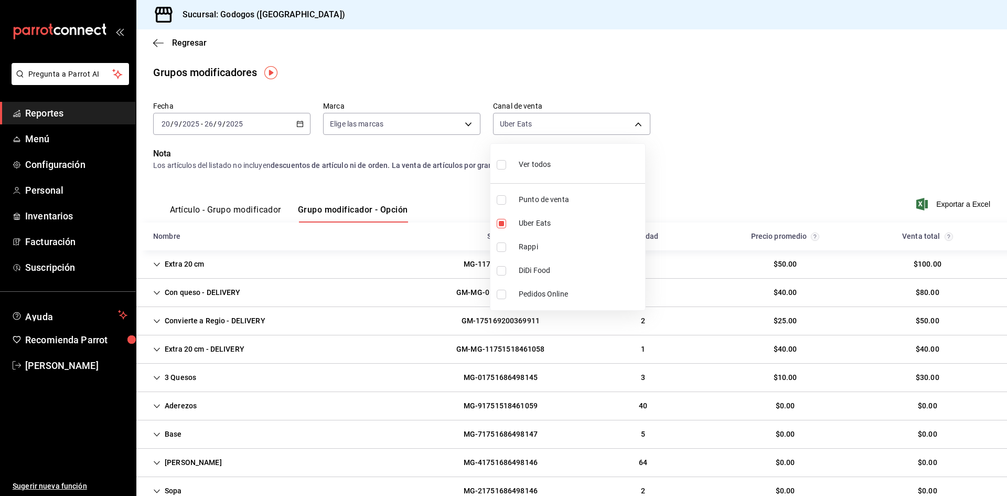
click at [504, 246] on input "checkbox" at bounding box center [501, 246] width 9 height 9
checkbox input "true"
type input "UBER_EATS,RAPPI"
click at [501, 197] on input "checkbox" at bounding box center [501, 199] width 9 height 9
checkbox input "true"
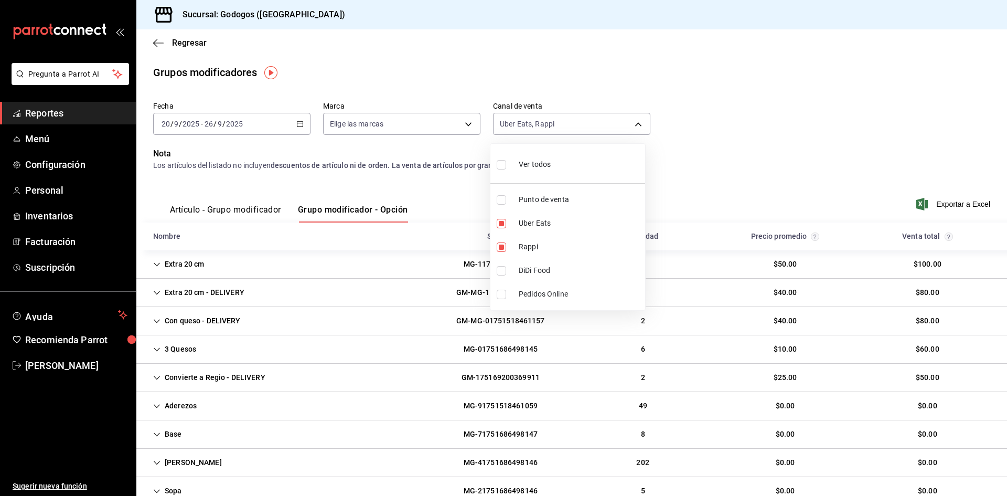
type input "UBER_EATS,RAPPI,PARROT"
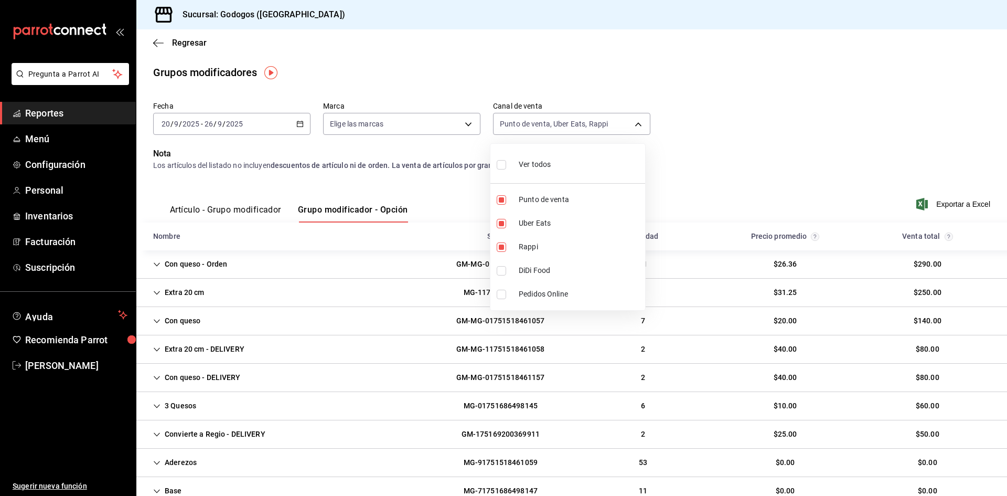
click at [503, 270] on input "checkbox" at bounding box center [501, 270] width 9 height 9
checkbox input "true"
type input "UBER_EATS,RAPPI,PARROT,DIDI_FOOD"
click at [424, 176] on div at bounding box center [503, 248] width 1007 height 496
click at [158, 263] on icon "Cell" at bounding box center [156, 264] width 7 height 7
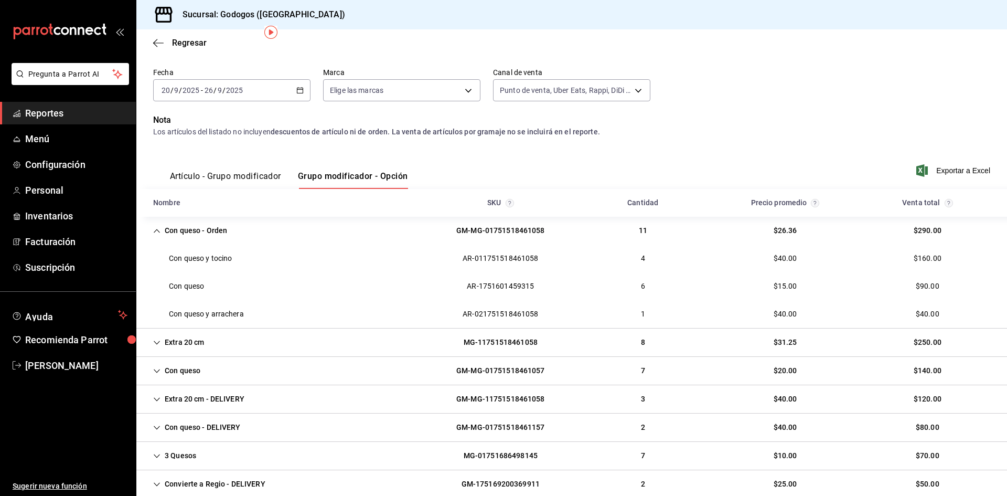
scroll to position [52, 0]
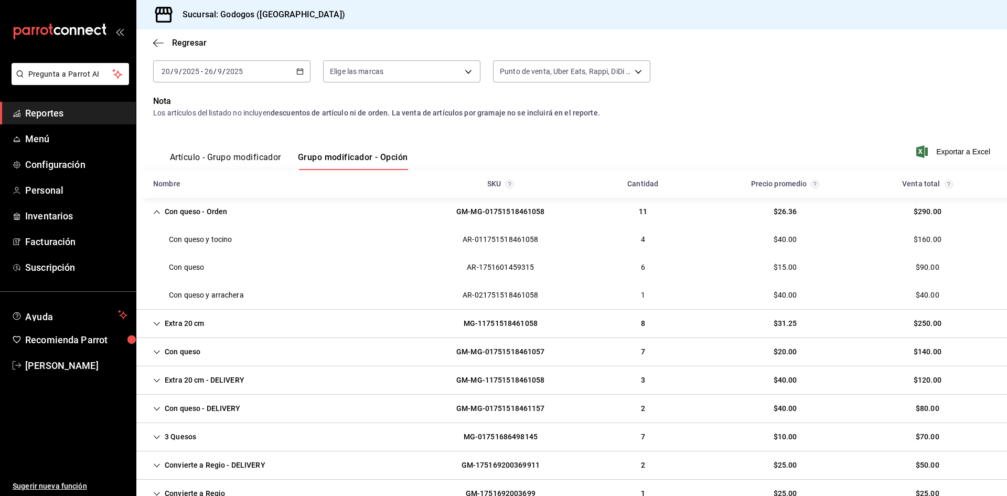
click at [159, 352] on icon "Cell" at bounding box center [156, 351] width 7 height 7
